Goal: Find specific page/section: Find specific page/section

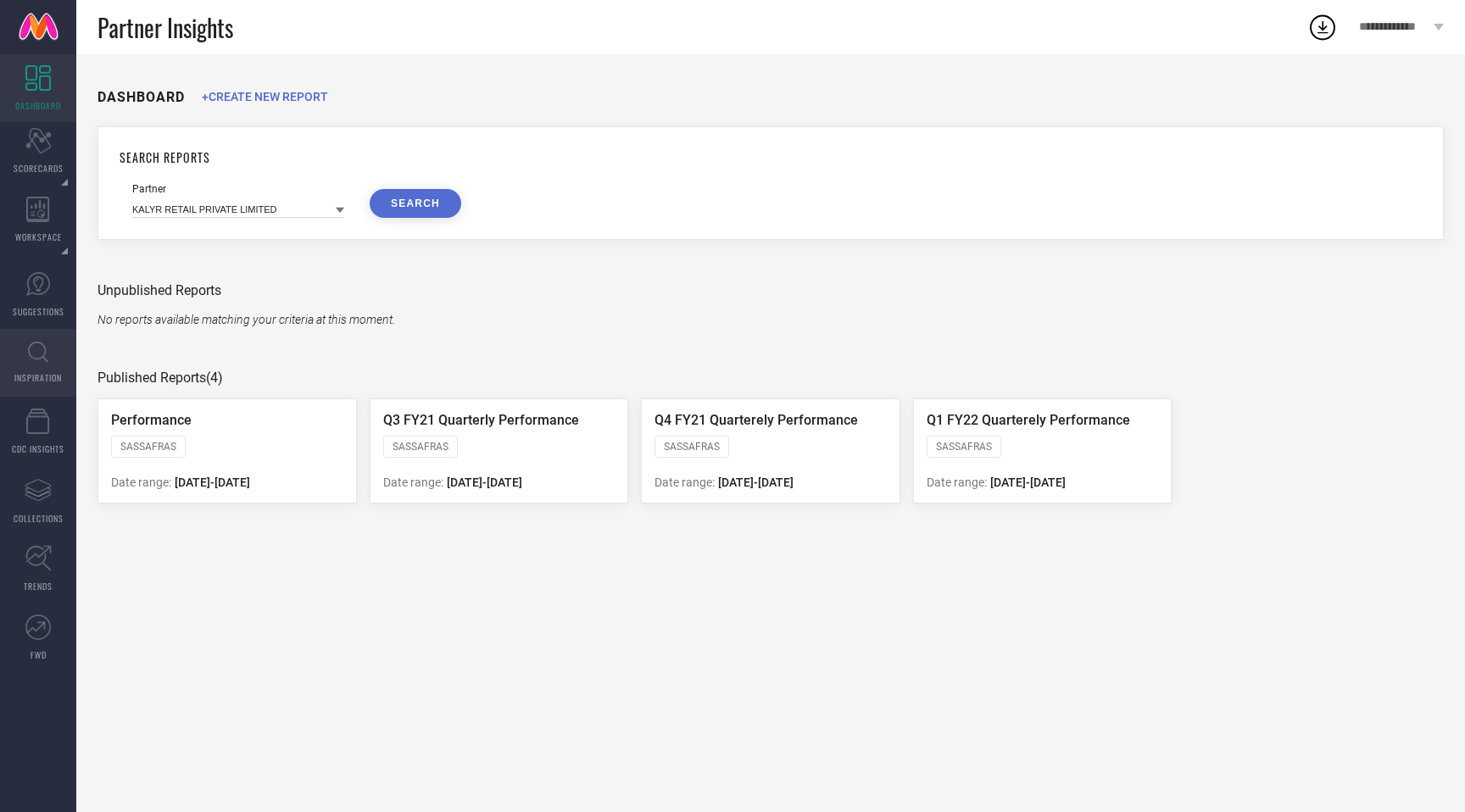
click at [23, 362] on link "INSPIRATION" at bounding box center [38, 362] width 76 height 68
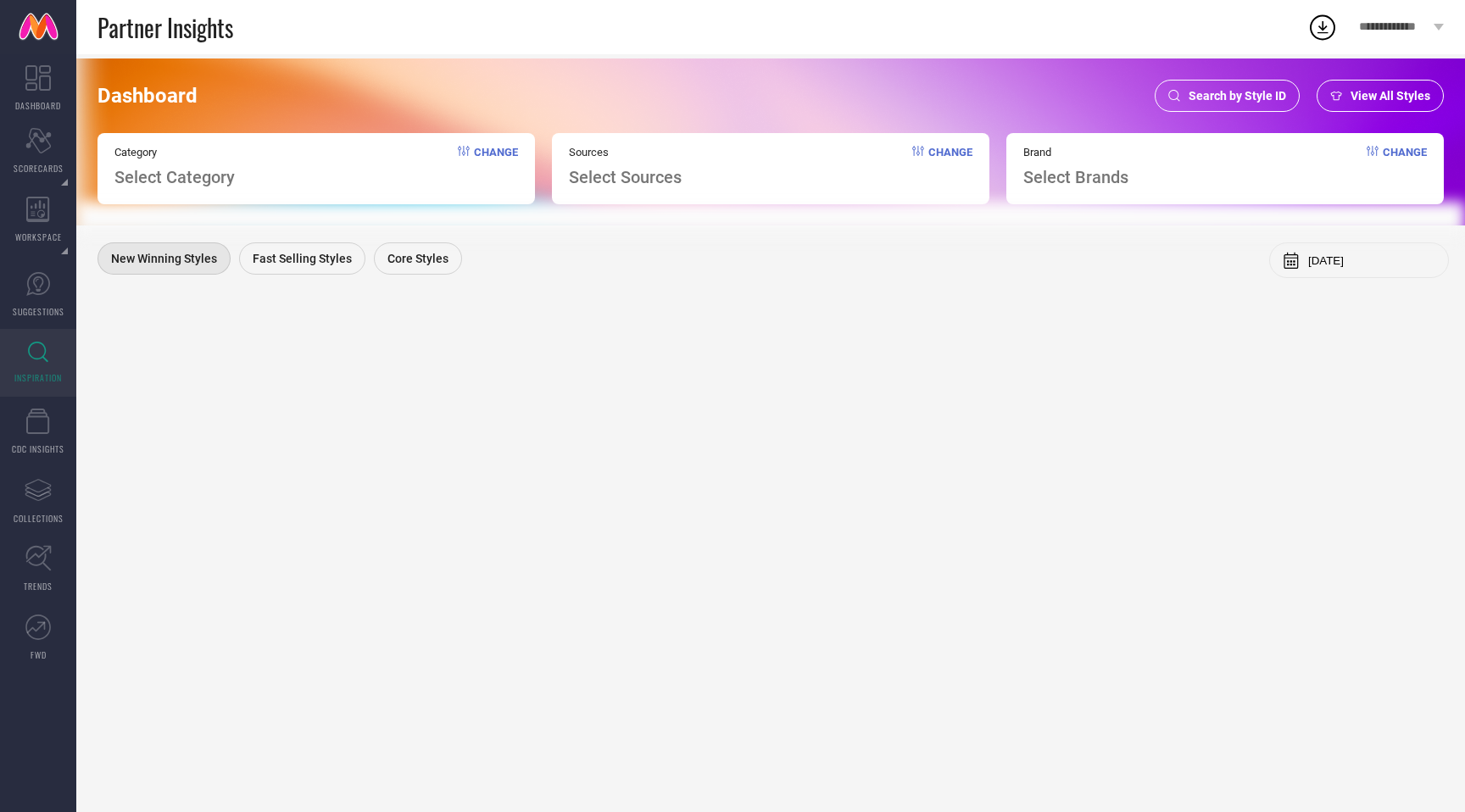
click at [1287, 83] on div "Search by Style ID" at bounding box center [1227, 96] width 145 height 33
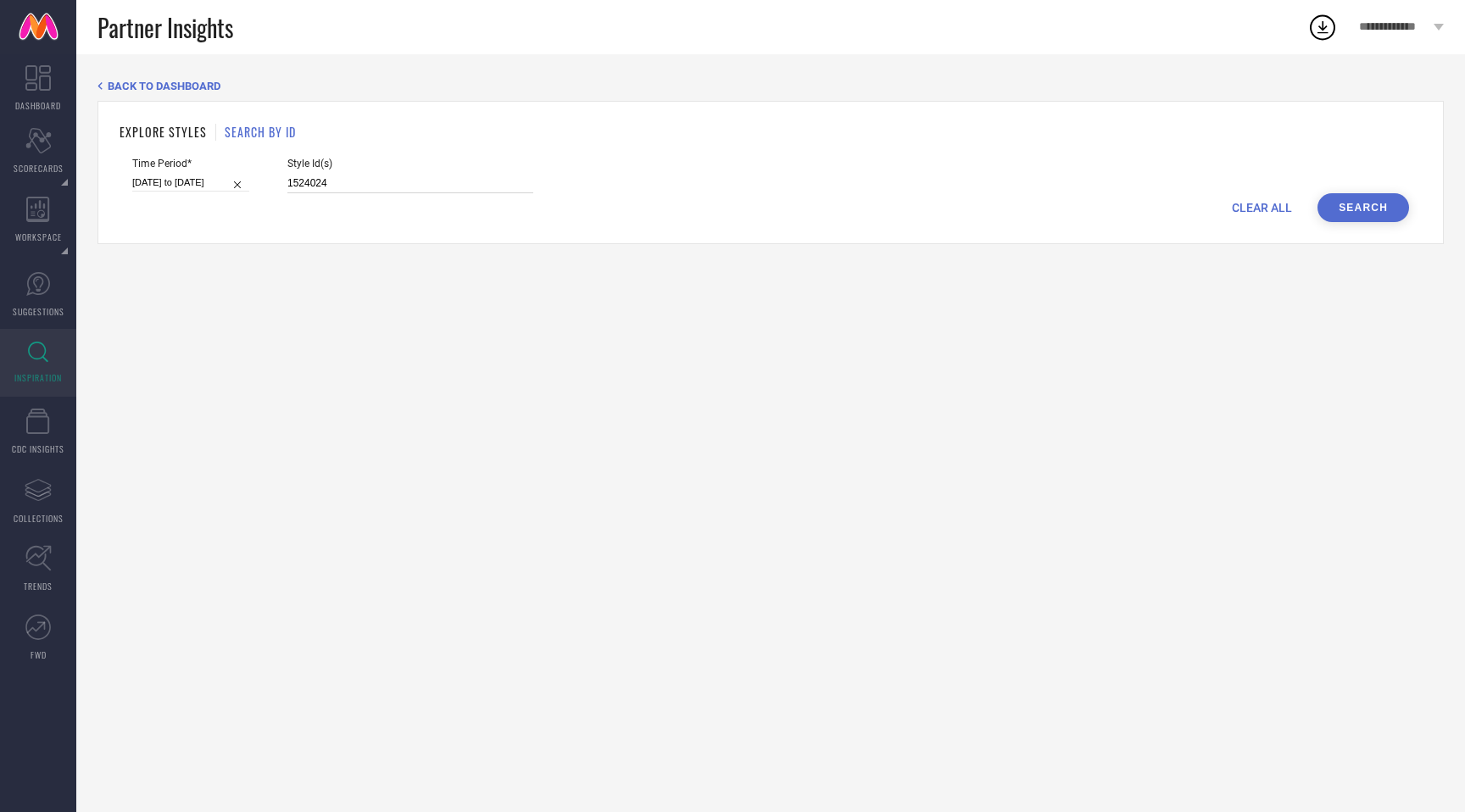
click at [325, 186] on input "1524024" at bounding box center [410, 184] width 246 height 20
click at [1362, 211] on button "Search" at bounding box center [1363, 208] width 92 height 29
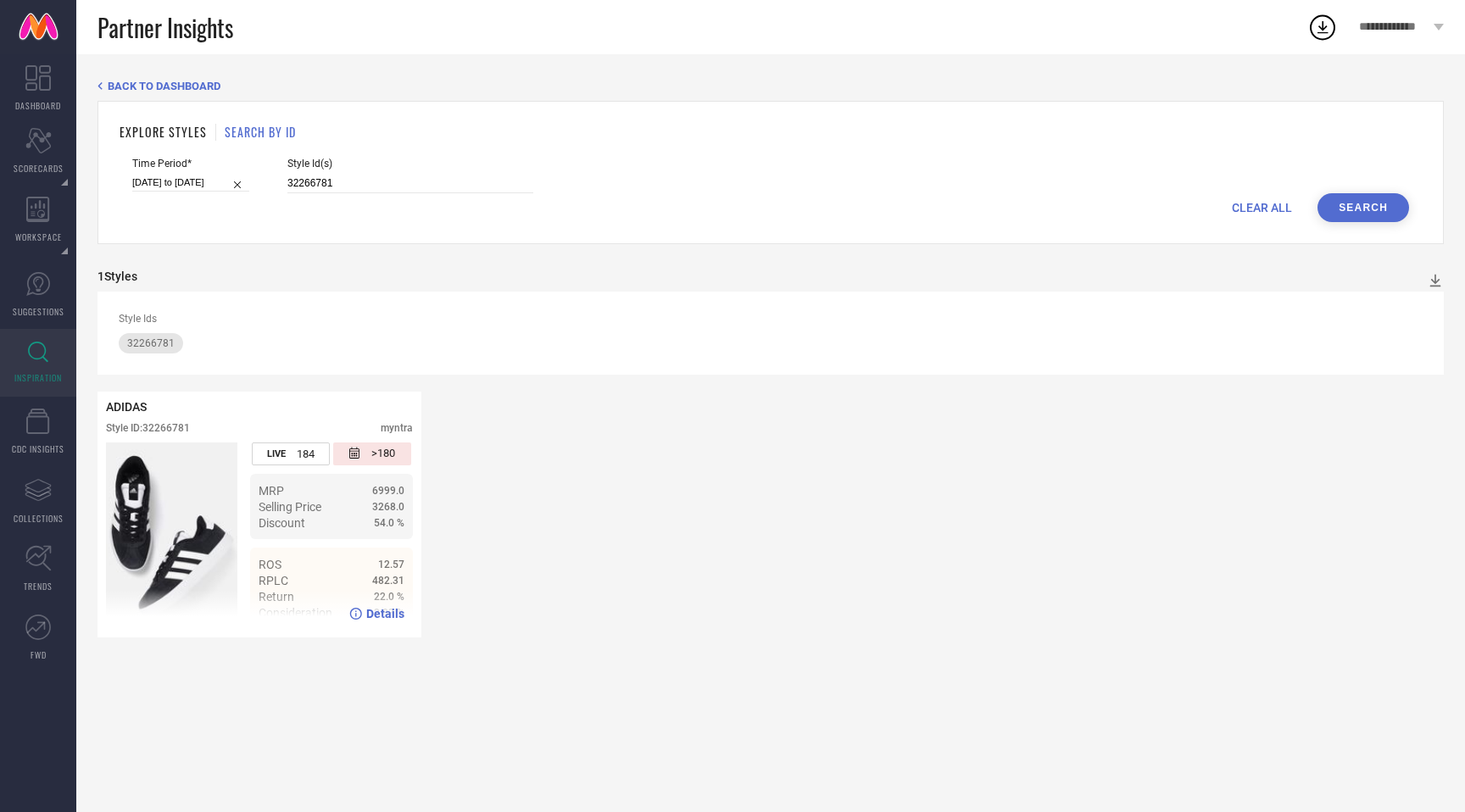
click at [194, 527] on img at bounding box center [171, 536] width 131 height 187
click at [374, 614] on span "Details" at bounding box center [385, 613] width 38 height 14
click at [298, 180] on input "32266781" at bounding box center [410, 184] width 246 height 20
type input "29942011"
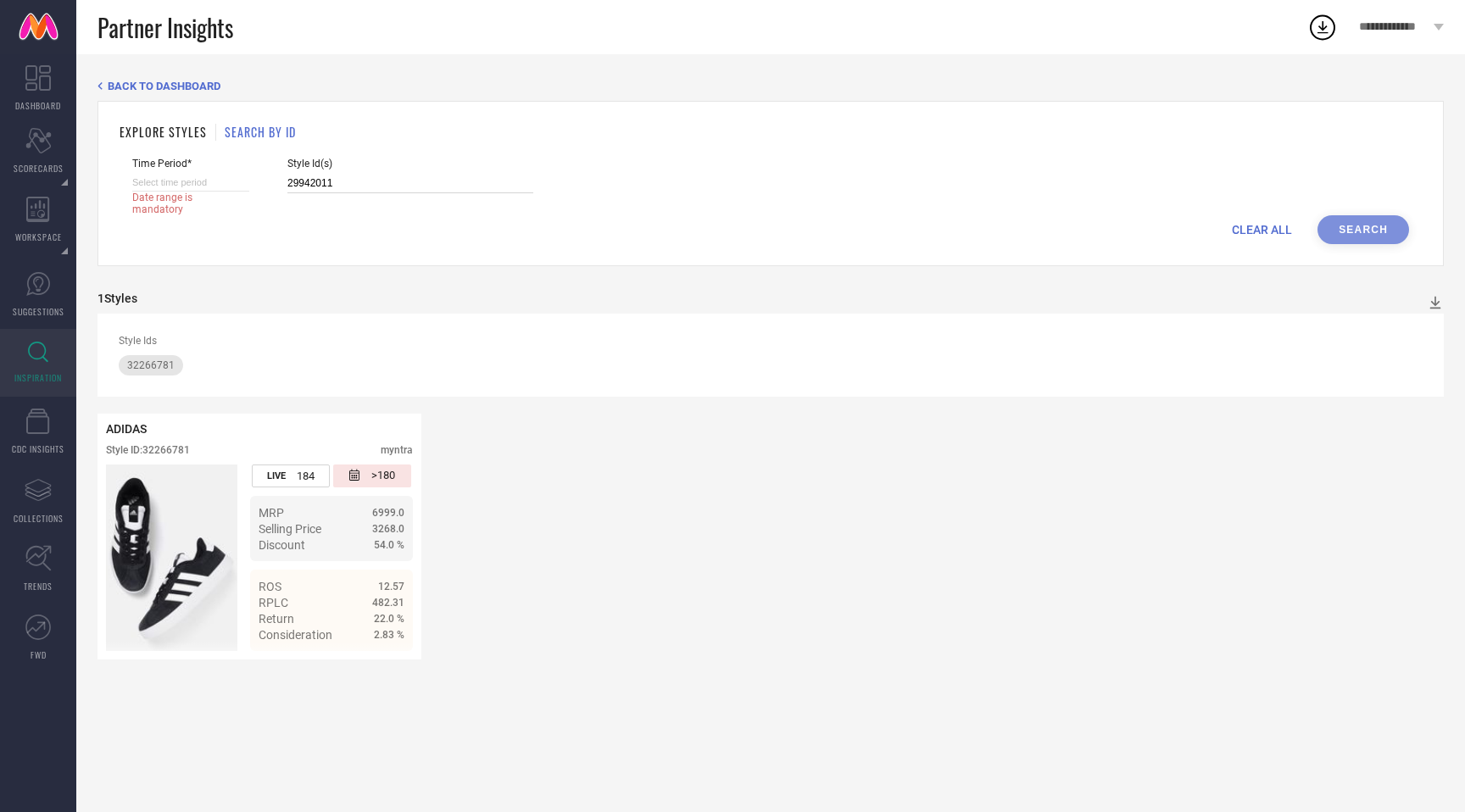
click at [206, 185] on input at bounding box center [190, 183] width 117 height 18
select select "8"
select select "2025"
select select "9"
select select "2025"
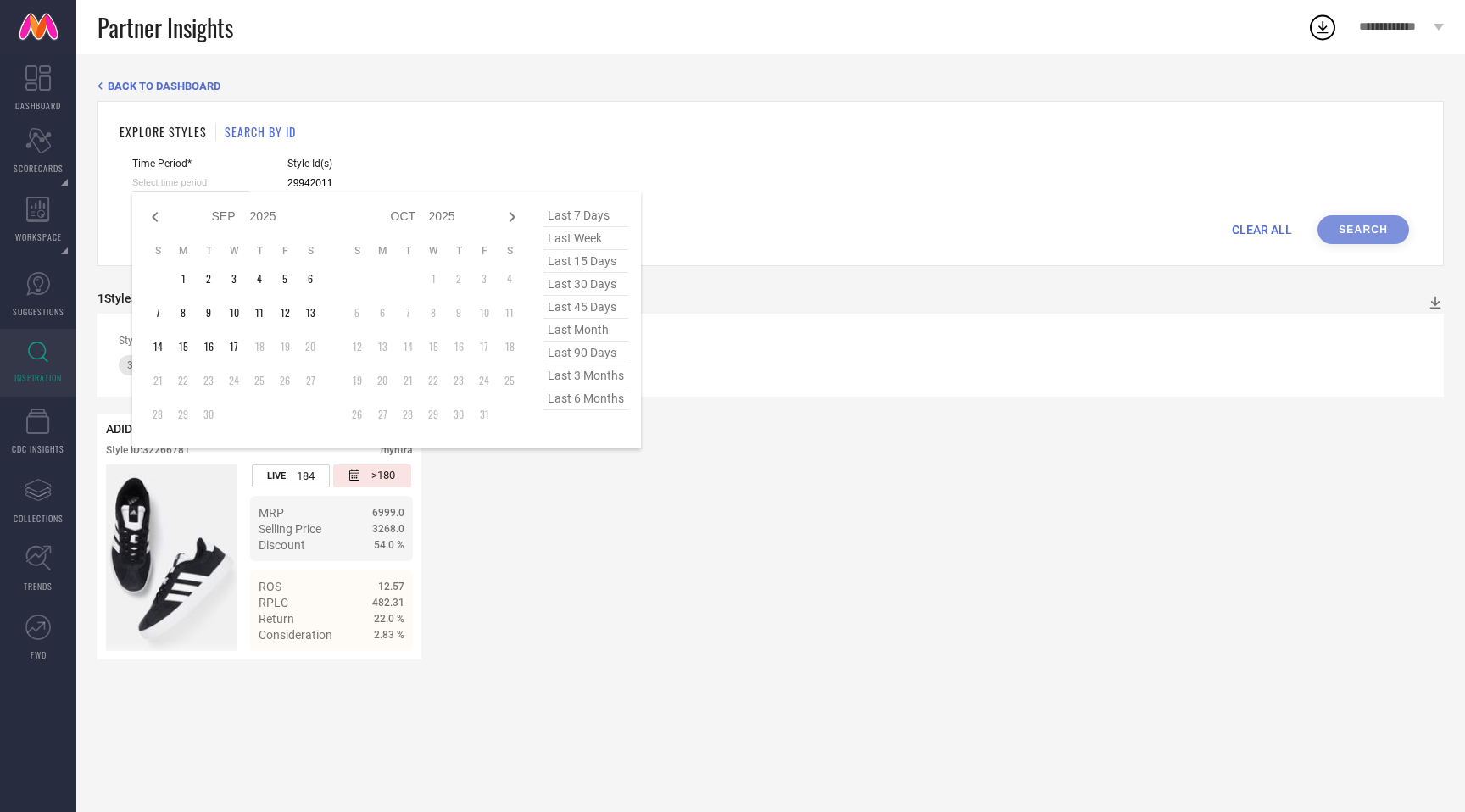
type input "29942011"
click at [596, 279] on span "last 30 days" at bounding box center [585, 284] width 84 height 23
type input "19-08-2025 to 17-09-2025"
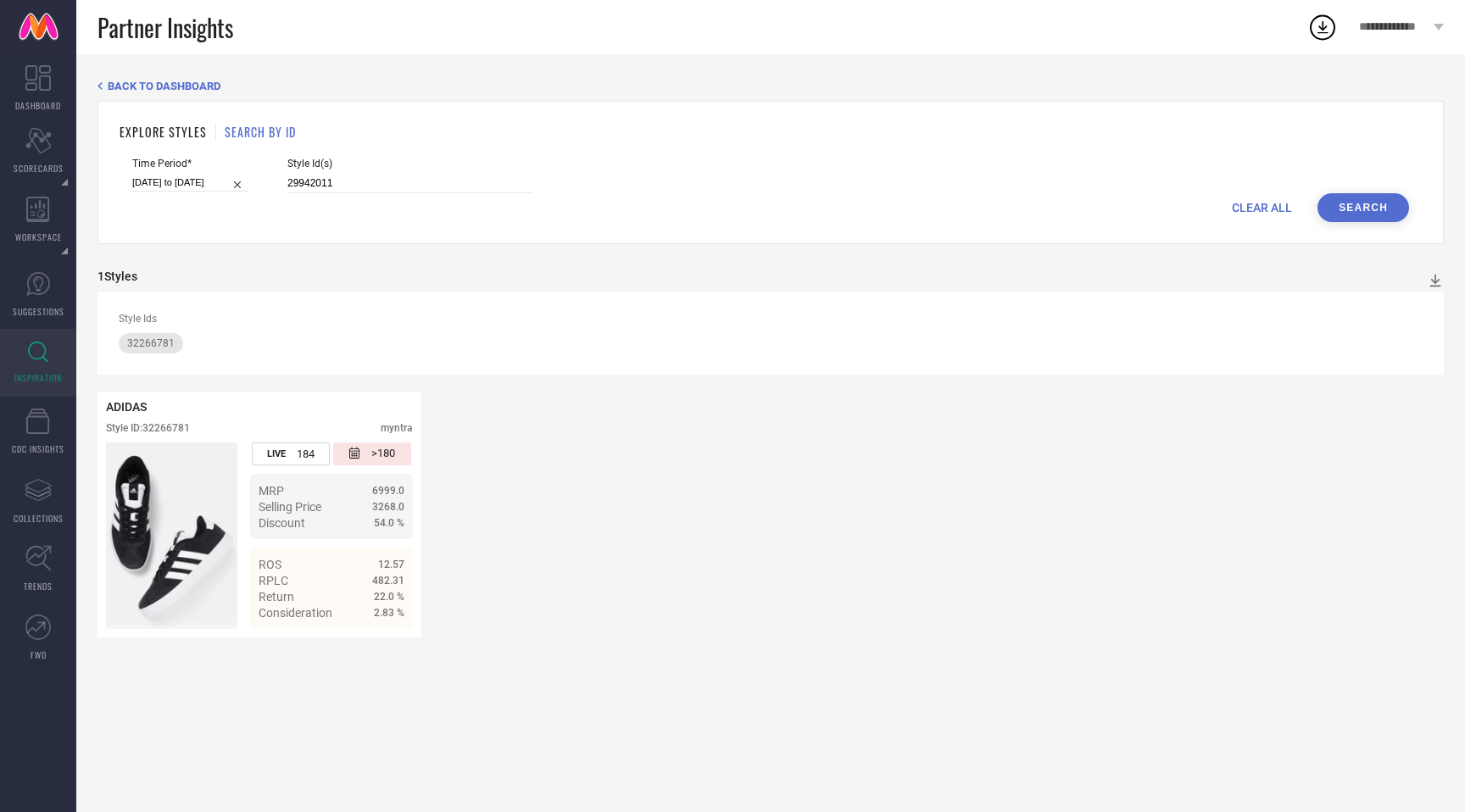
click at [1362, 213] on button "Search" at bounding box center [1363, 208] width 92 height 29
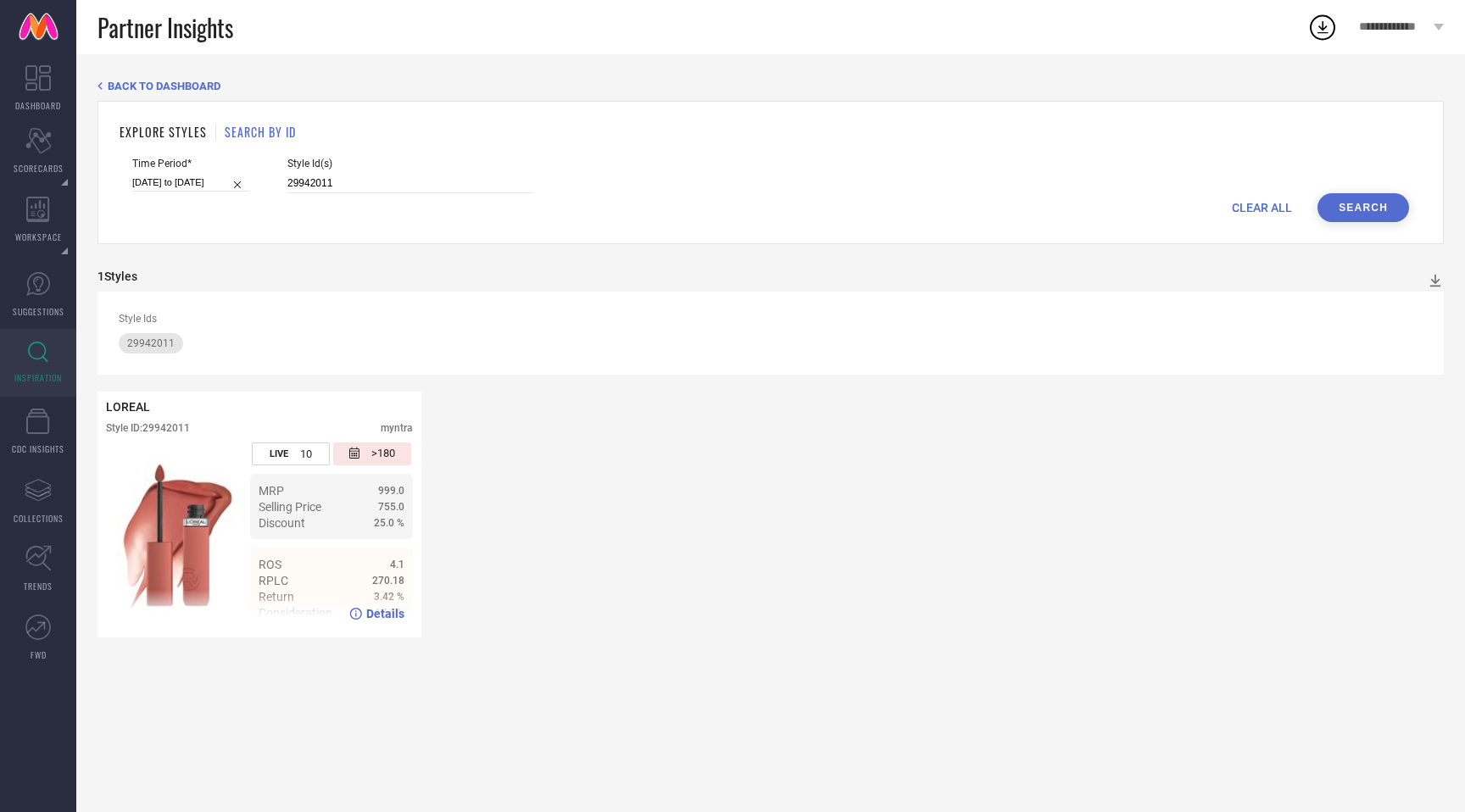
click at [371, 619] on span "Details" at bounding box center [385, 613] width 38 height 14
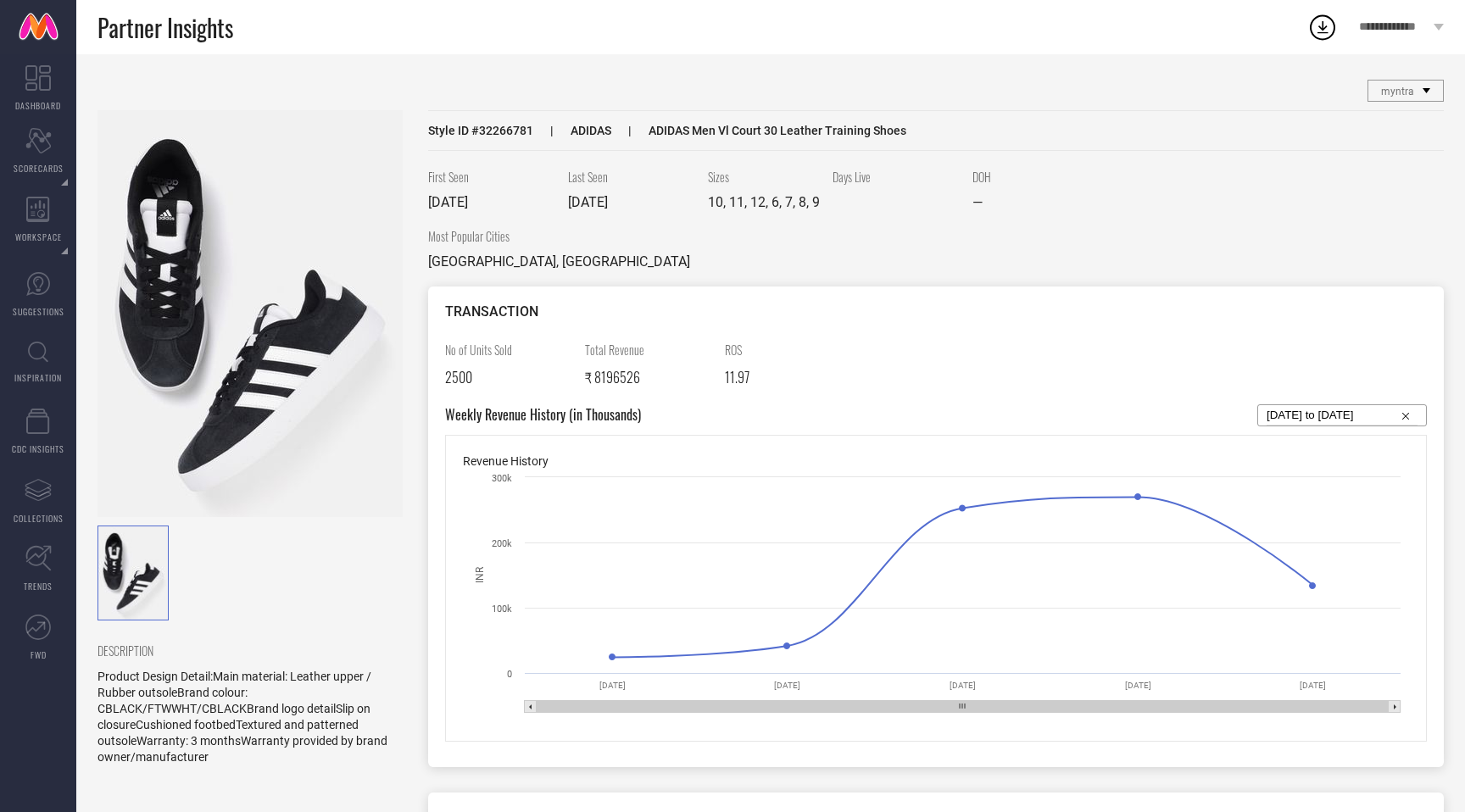
click at [496, 132] on span "Style ID # 32266781" at bounding box center [480, 130] width 105 height 14
copy span "32266781"
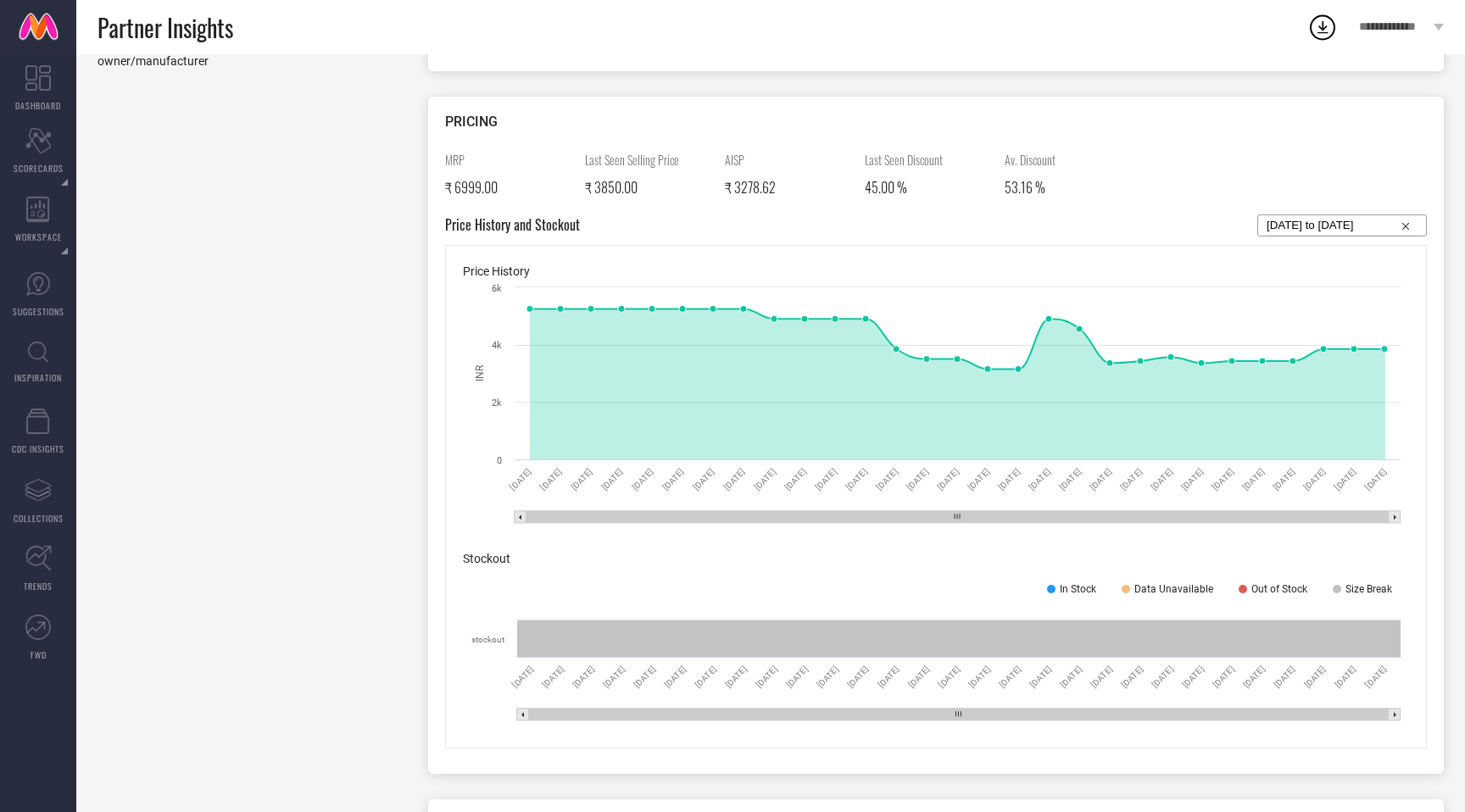
scroll to position [688, 0]
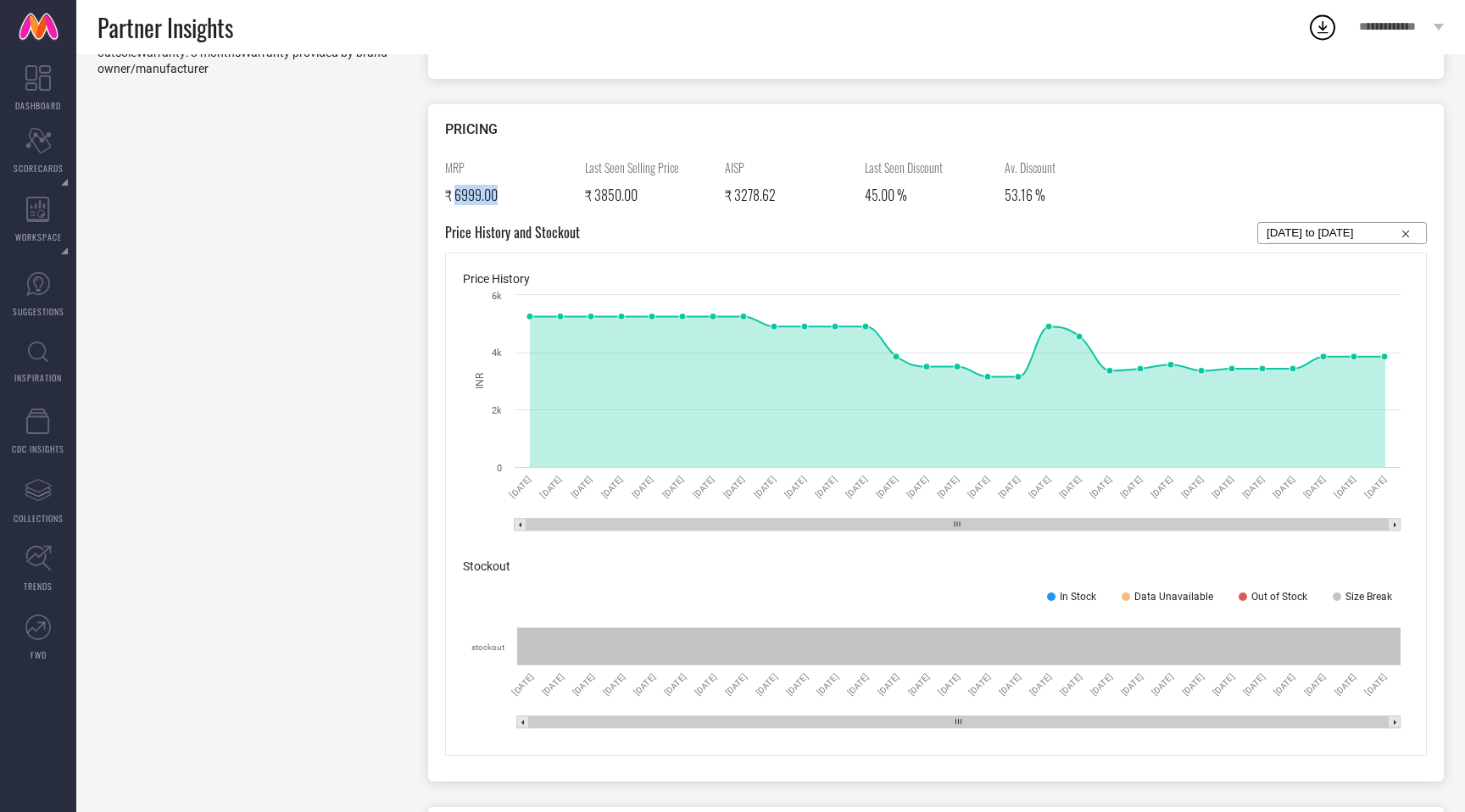
drag, startPoint x: 457, startPoint y: 199, endPoint x: 577, endPoint y: 199, distance: 120.0
click at [577, 199] on div "MRP ₹ 6999.00 Last Seen Selling Price ₹ 3850.00 AISP ₹ 3278.62 Last Seen Discou…" at bounding box center [936, 190] width 982 height 63
drag, startPoint x: 594, startPoint y: 194, endPoint x: 715, endPoint y: 194, distance: 121.0
click at [715, 194] on div "MRP ₹ 6999.00 Last Seen Selling Price ₹ 3850.00 AISP ₹ 3278.62 Last Seen Discou…" at bounding box center [936, 190] width 982 height 63
click at [1325, 228] on input at bounding box center [1342, 233] width 150 height 20
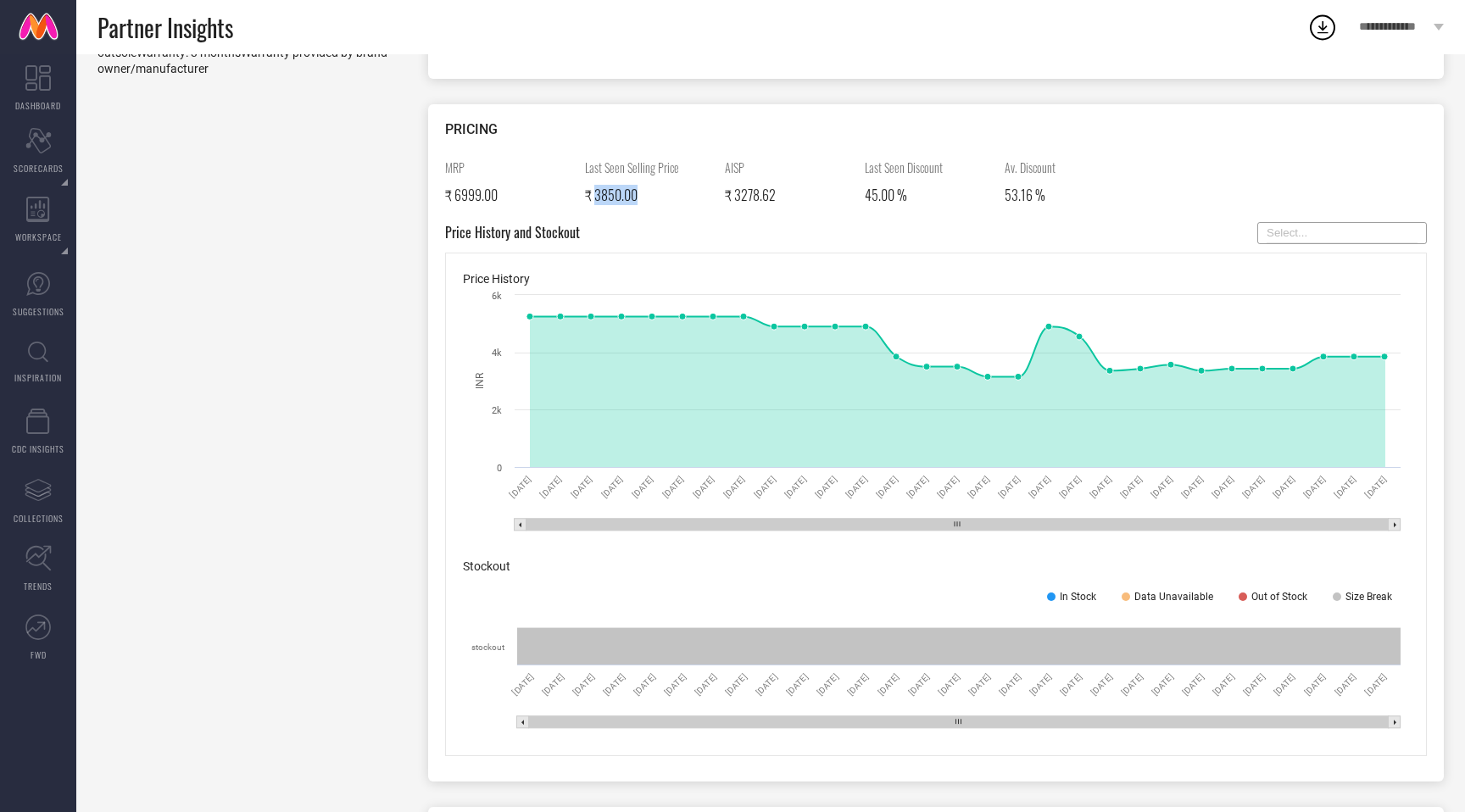
select select "8"
select select "2025"
select select "9"
select select "2025"
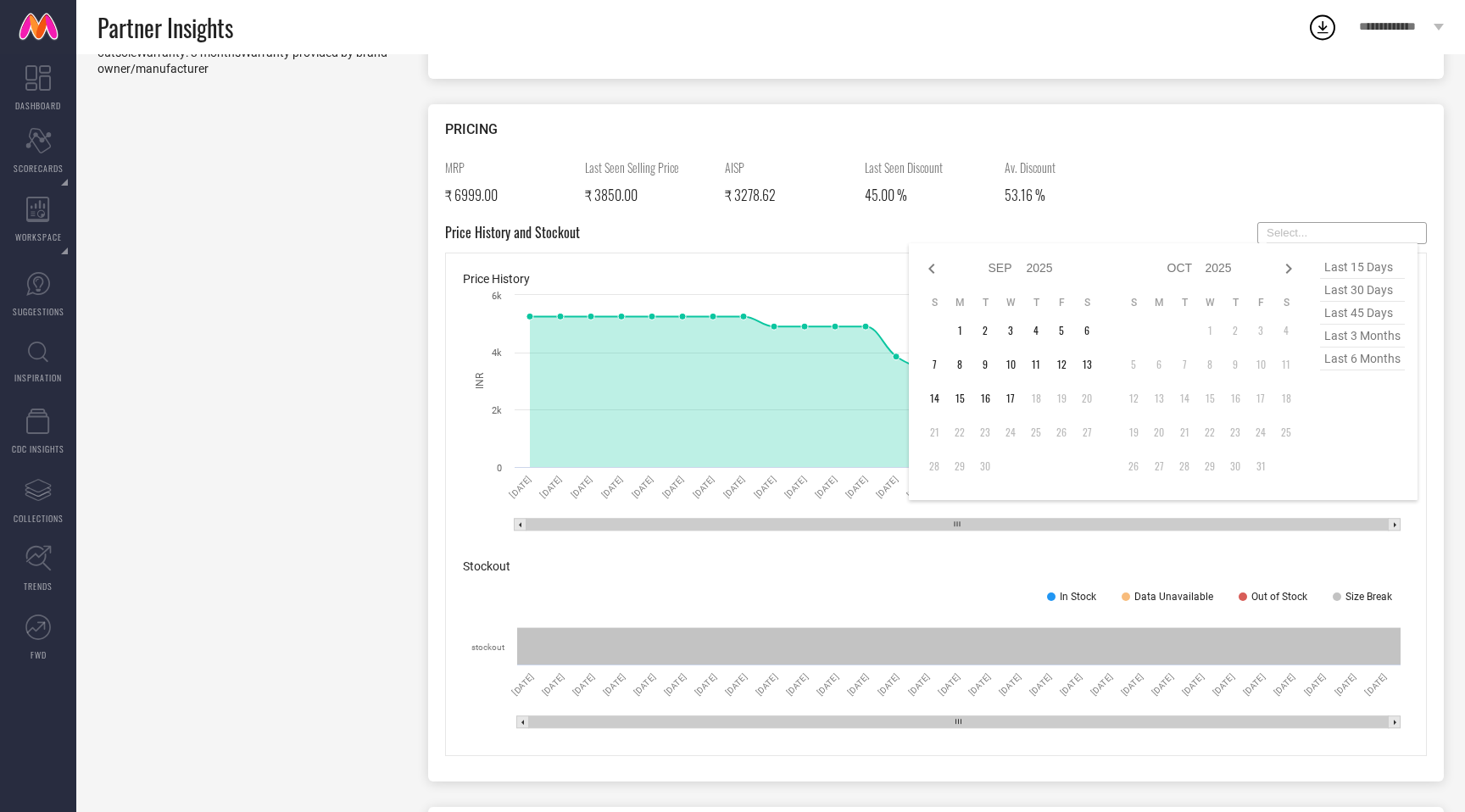
click at [1359, 285] on span "last 30 days" at bounding box center [1362, 290] width 84 height 23
type input "[DATE] to [DATE]"
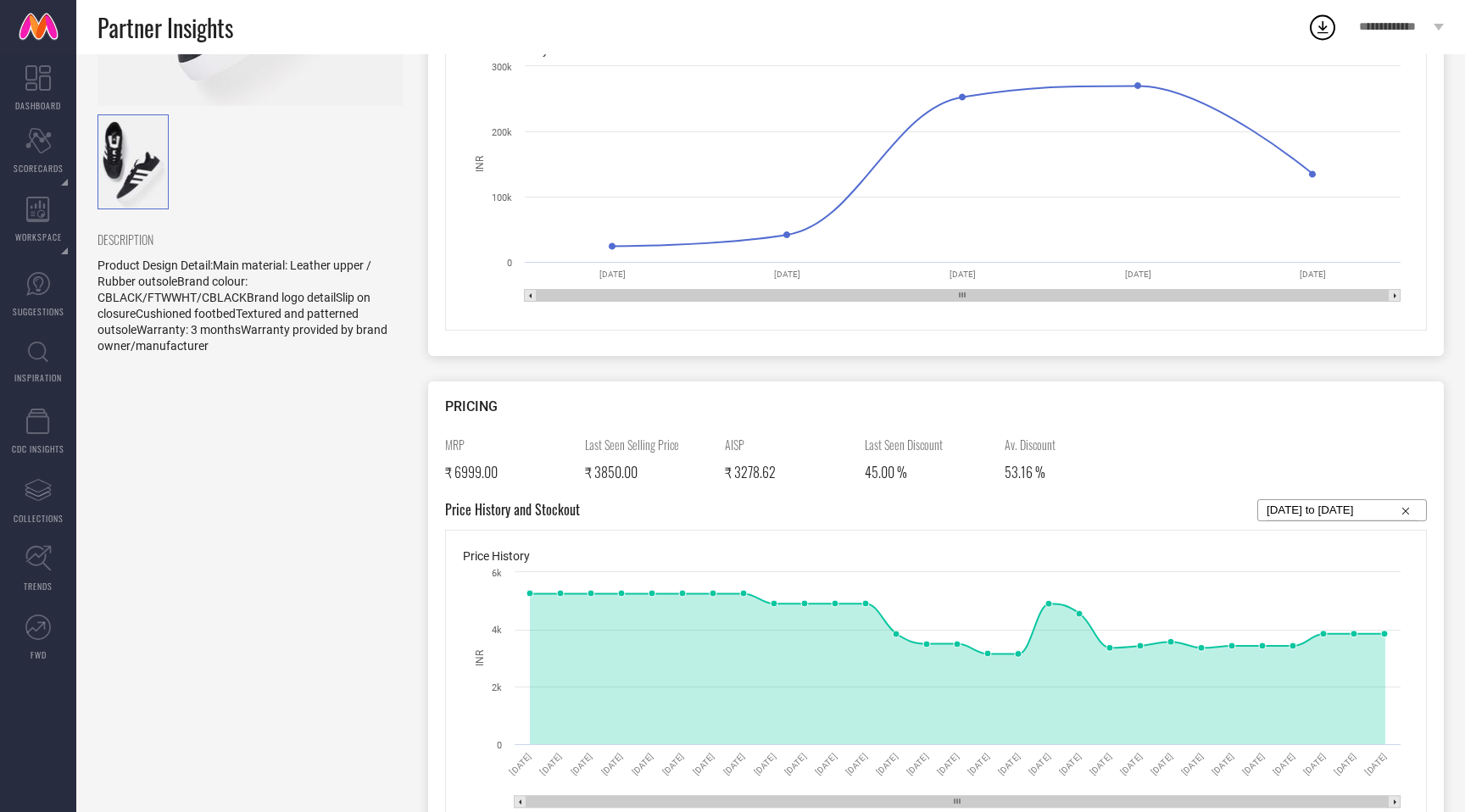
scroll to position [0, 0]
